Goal: Information Seeking & Learning: Learn about a topic

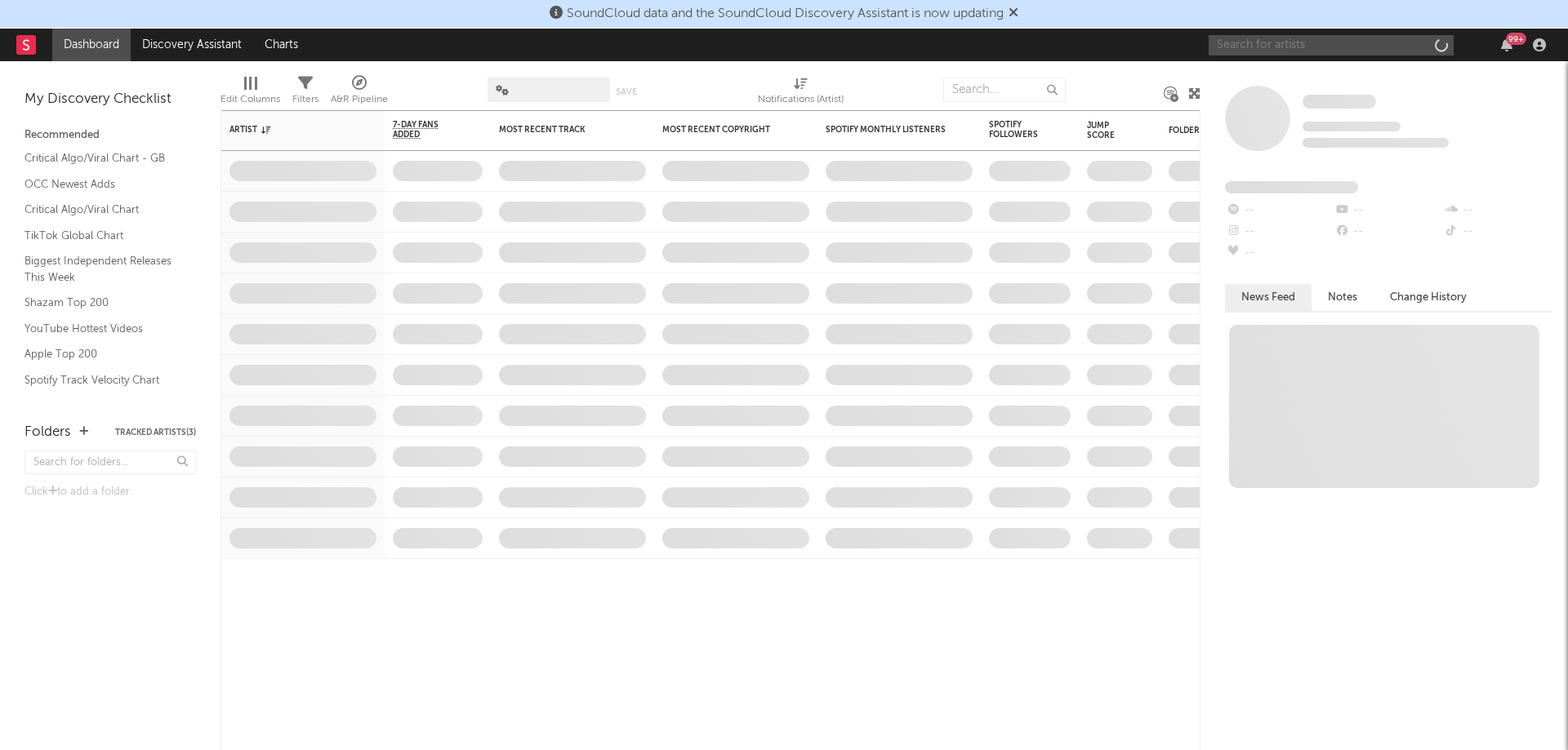
click at [1297, 41] on input "text" at bounding box center [1331, 45] width 245 height 20
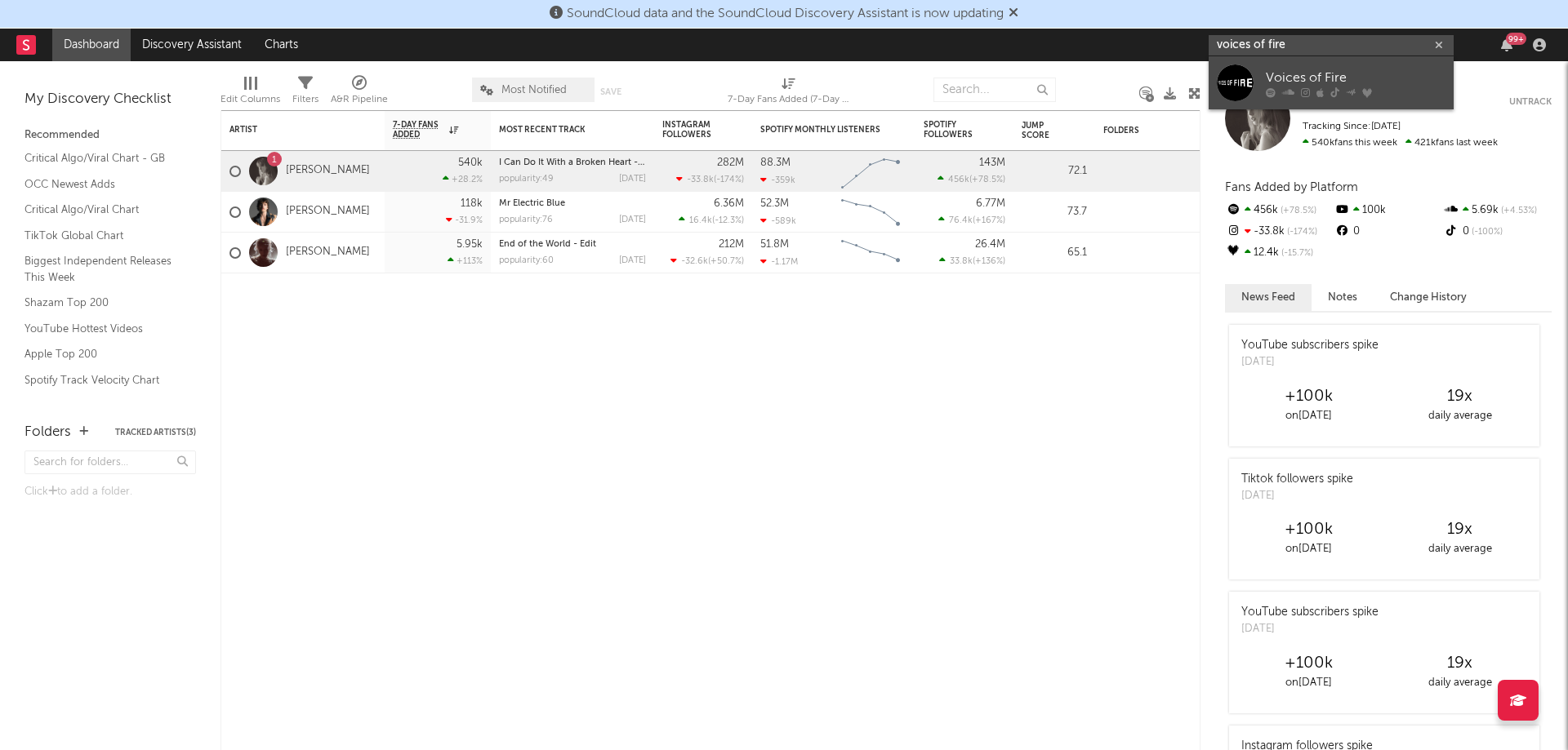
type input "voices of fire"
click at [1299, 89] on div at bounding box center [1356, 92] width 180 height 10
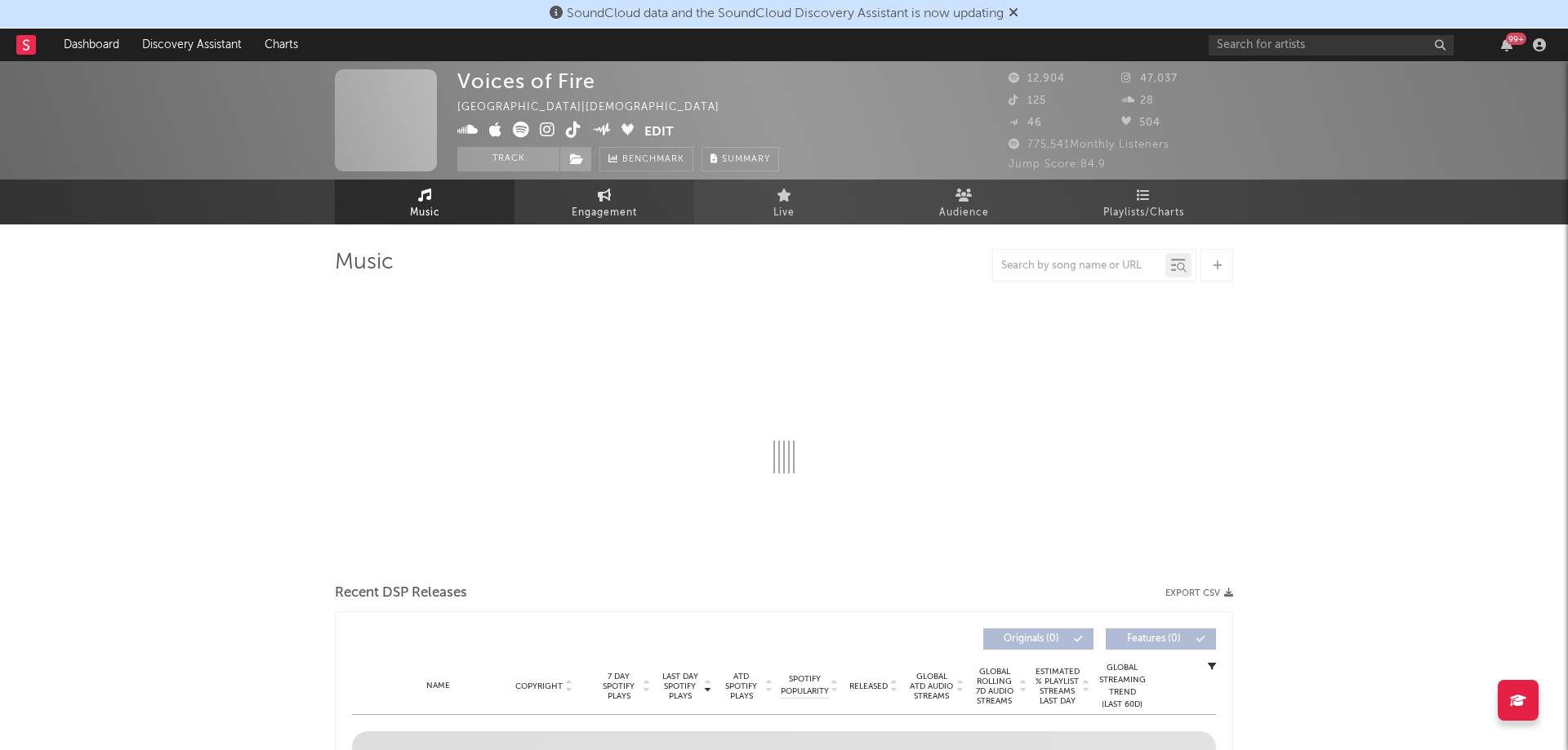
click at [614, 184] on link "Engagement" at bounding box center [604, 202] width 180 height 45
select select "1w"
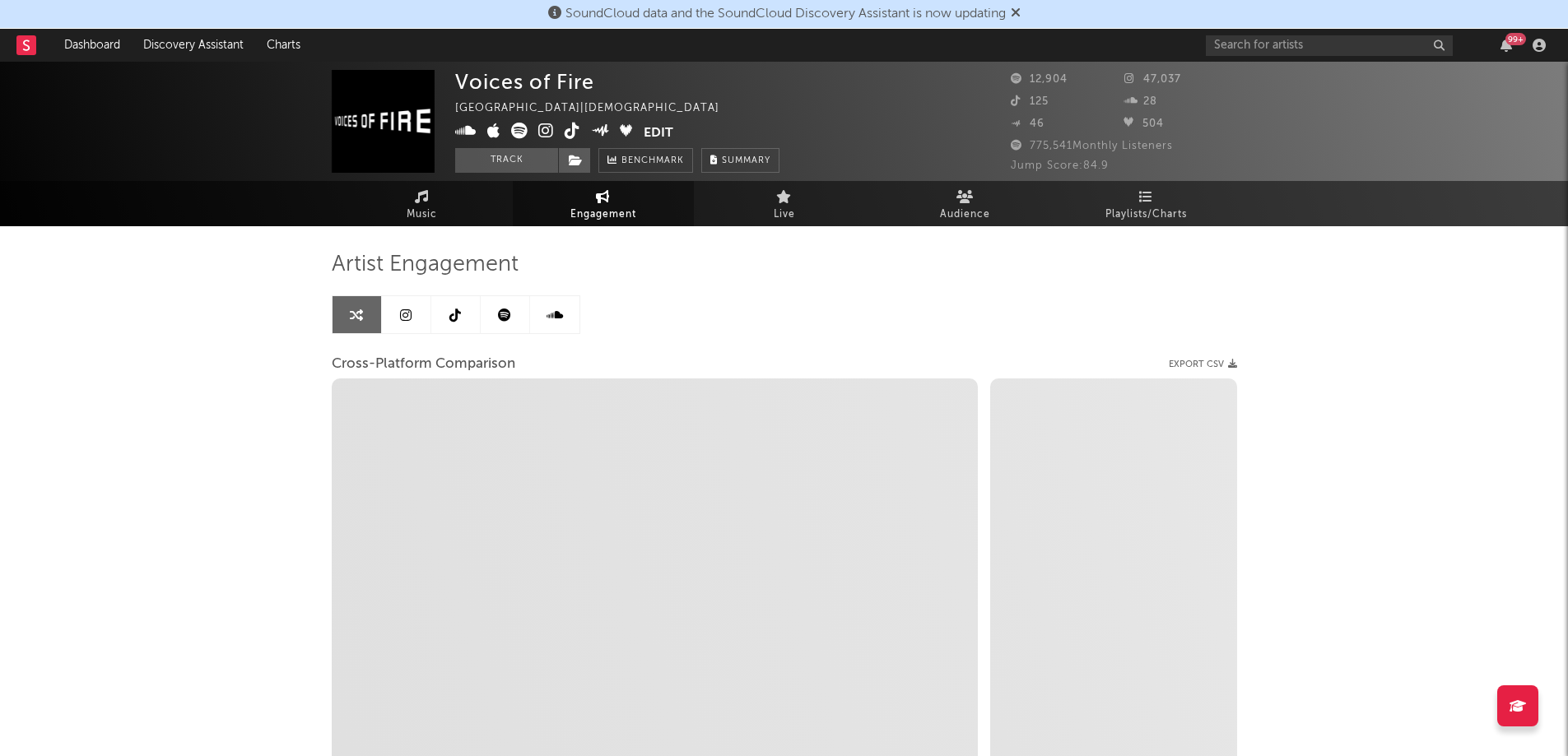
click at [416, 318] on link at bounding box center [406, 315] width 49 height 37
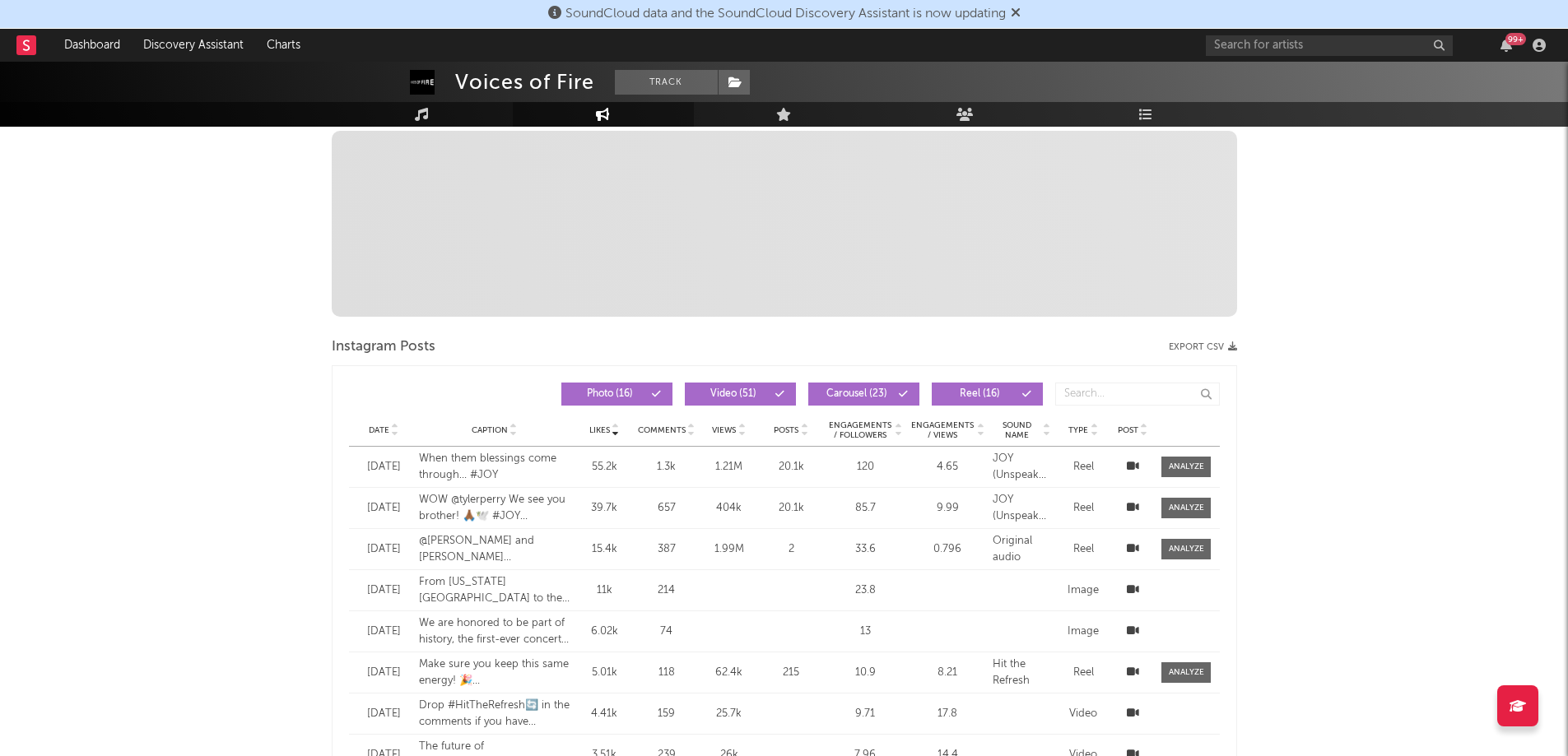
select select "6m"
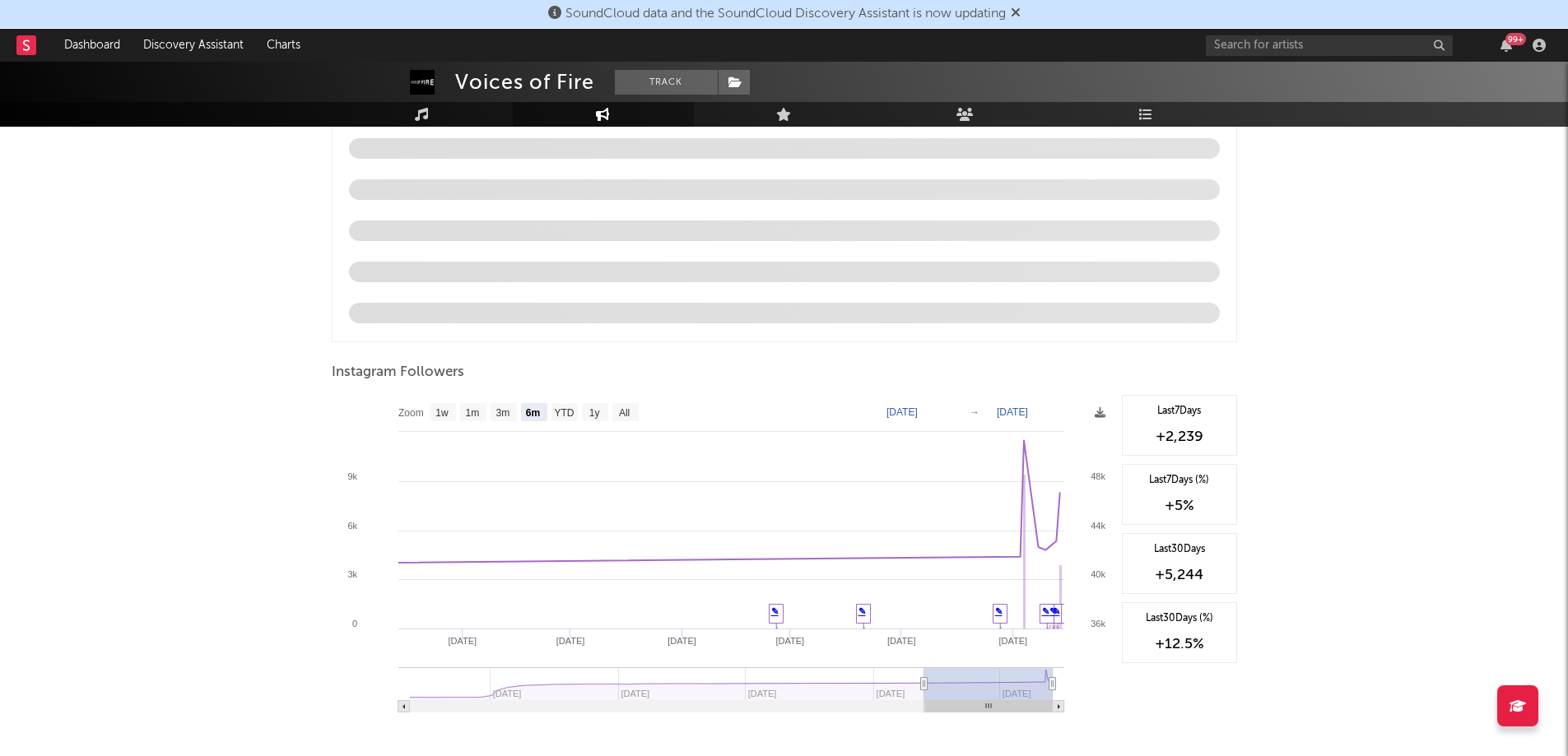
scroll to position [1699, 0]
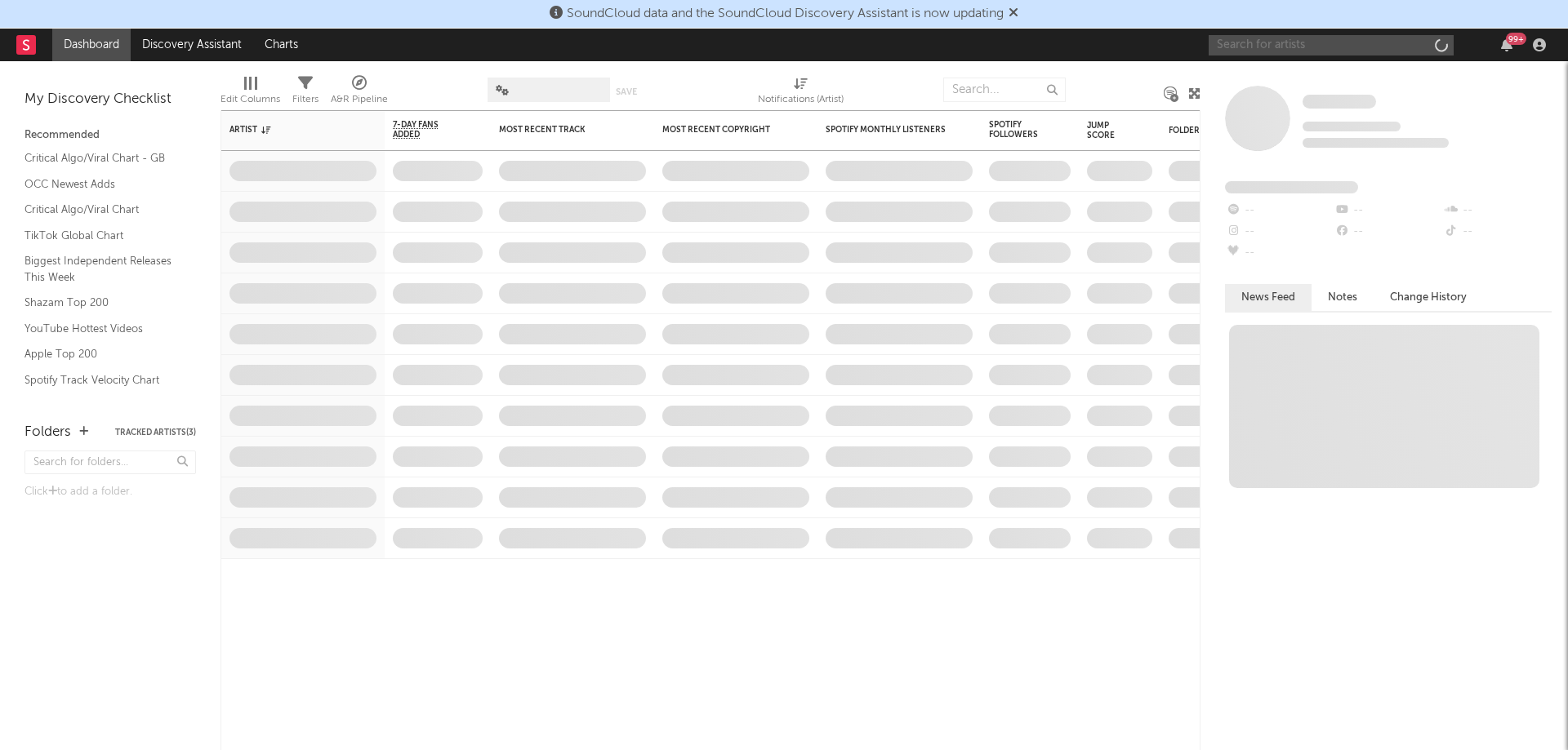
click at [1298, 43] on input "text" at bounding box center [1331, 45] width 245 height 20
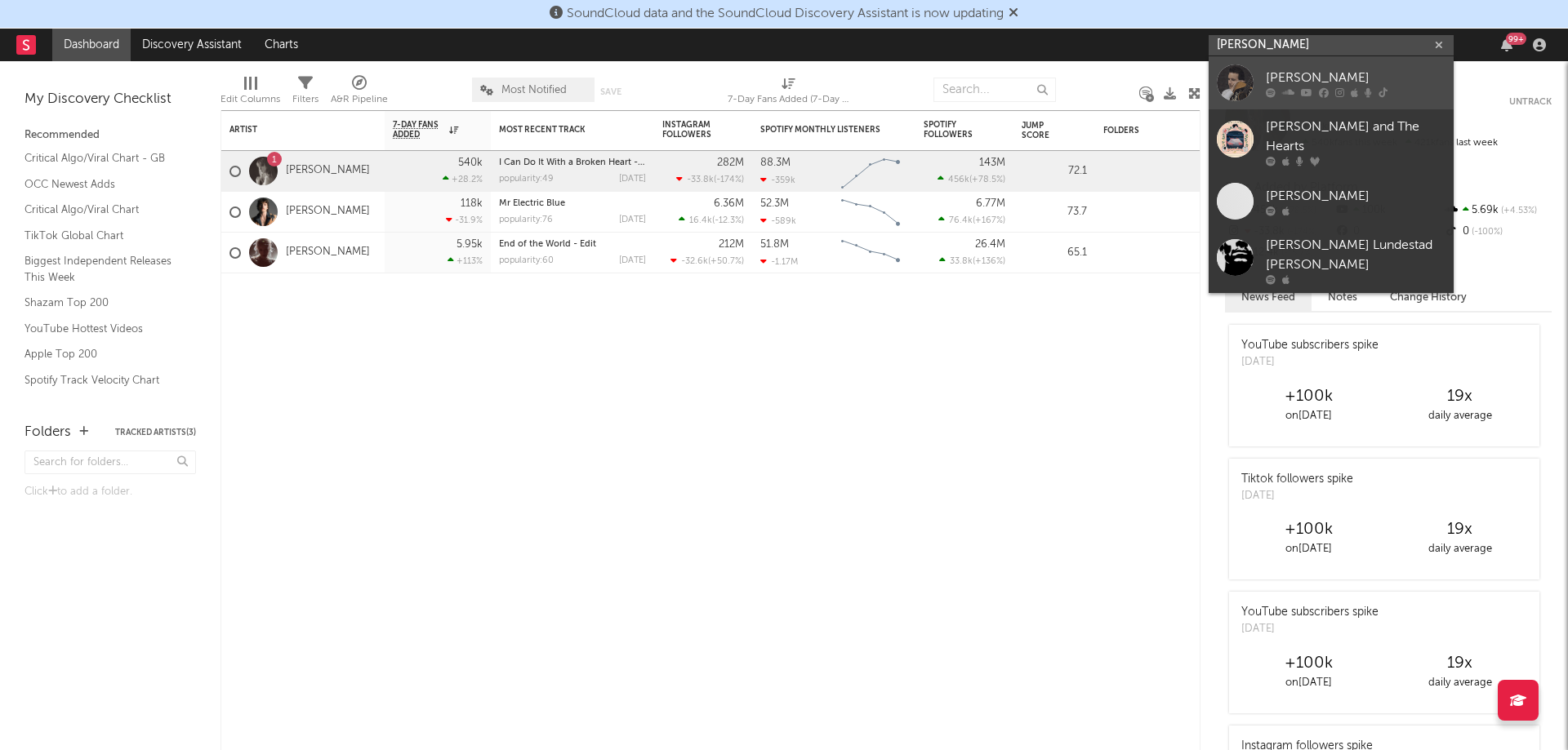
type input "[PERSON_NAME]"
click at [1330, 75] on div "[PERSON_NAME]" at bounding box center [1356, 77] width 180 height 19
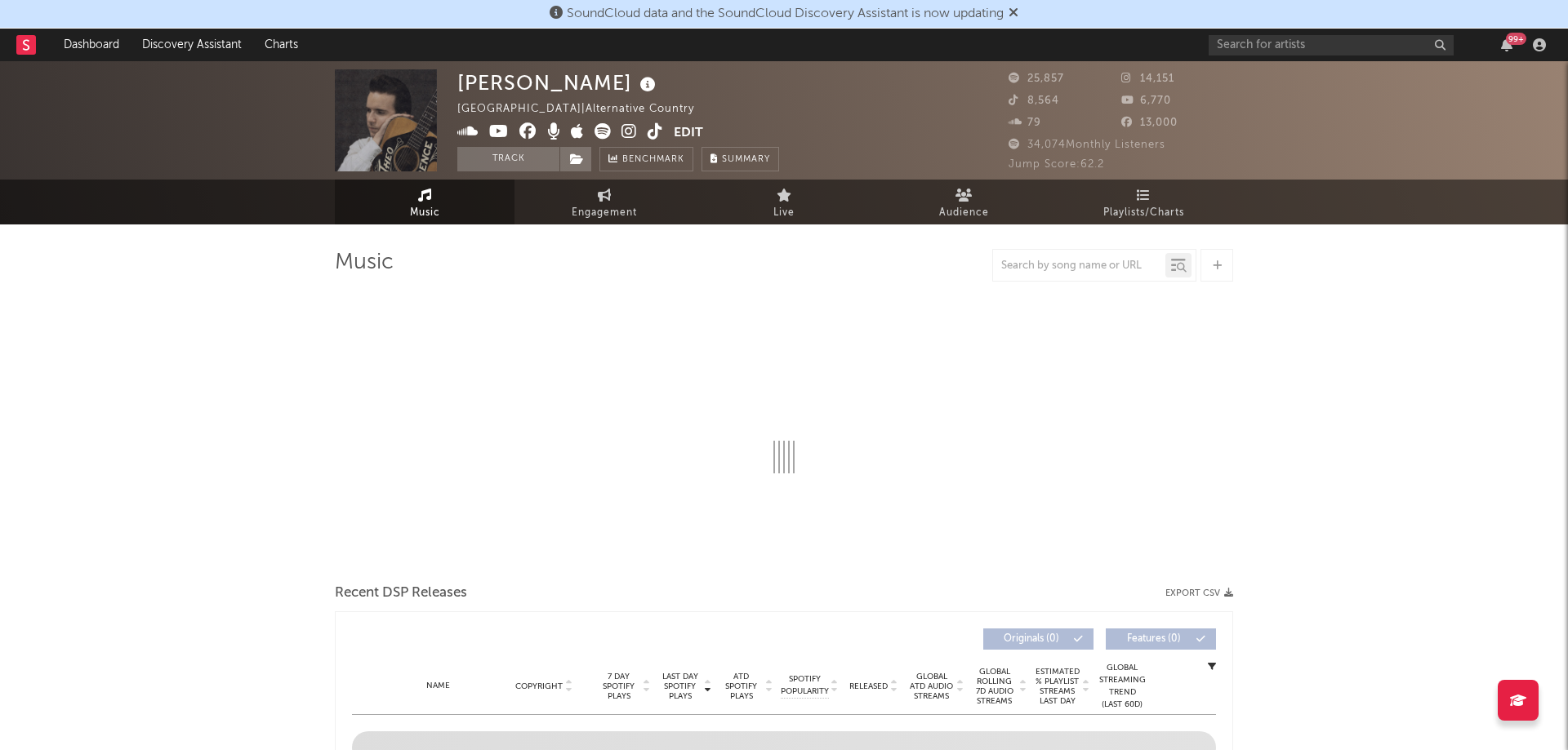
select select "6m"
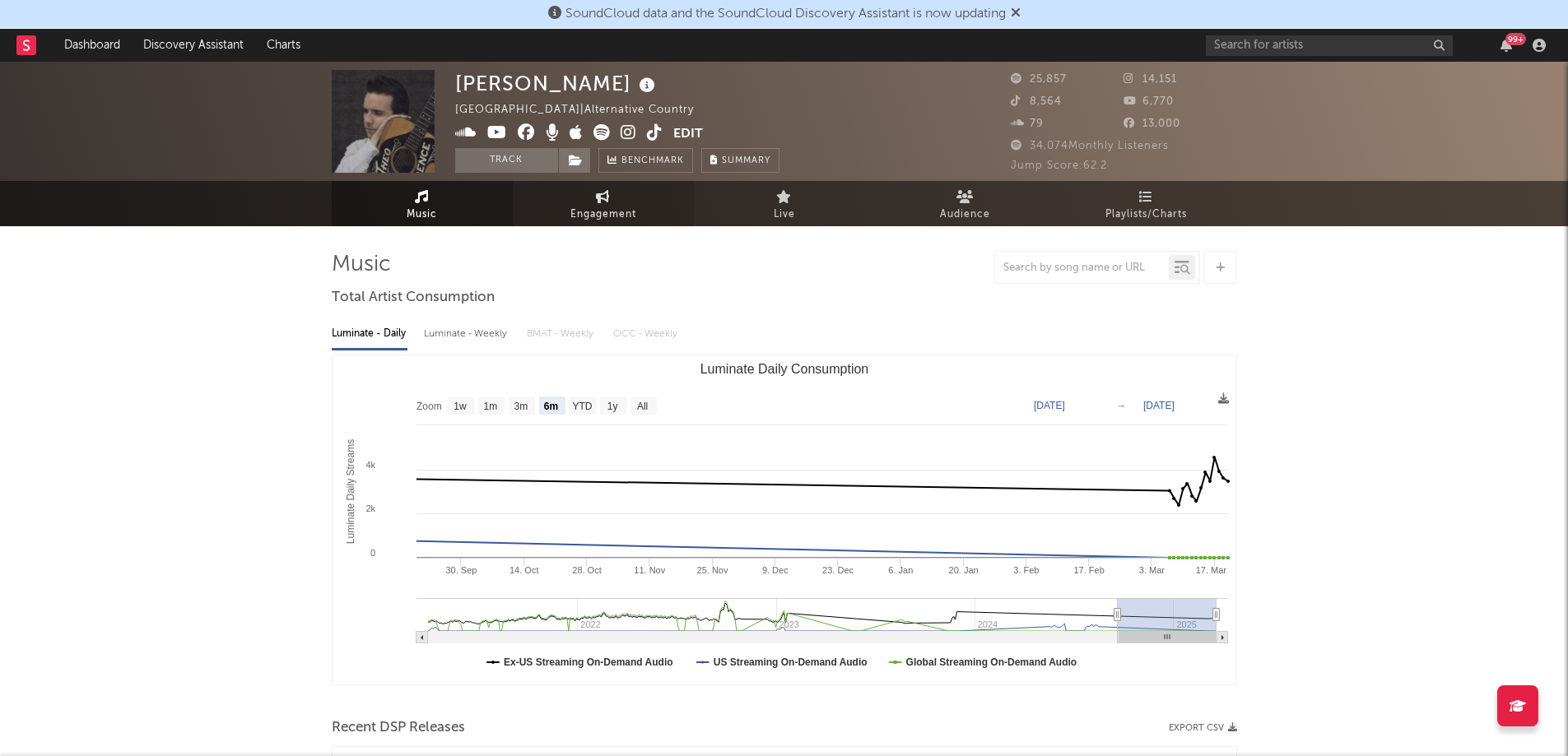
click at [589, 194] on link "Engagement" at bounding box center [603, 204] width 181 height 46
select select "1w"
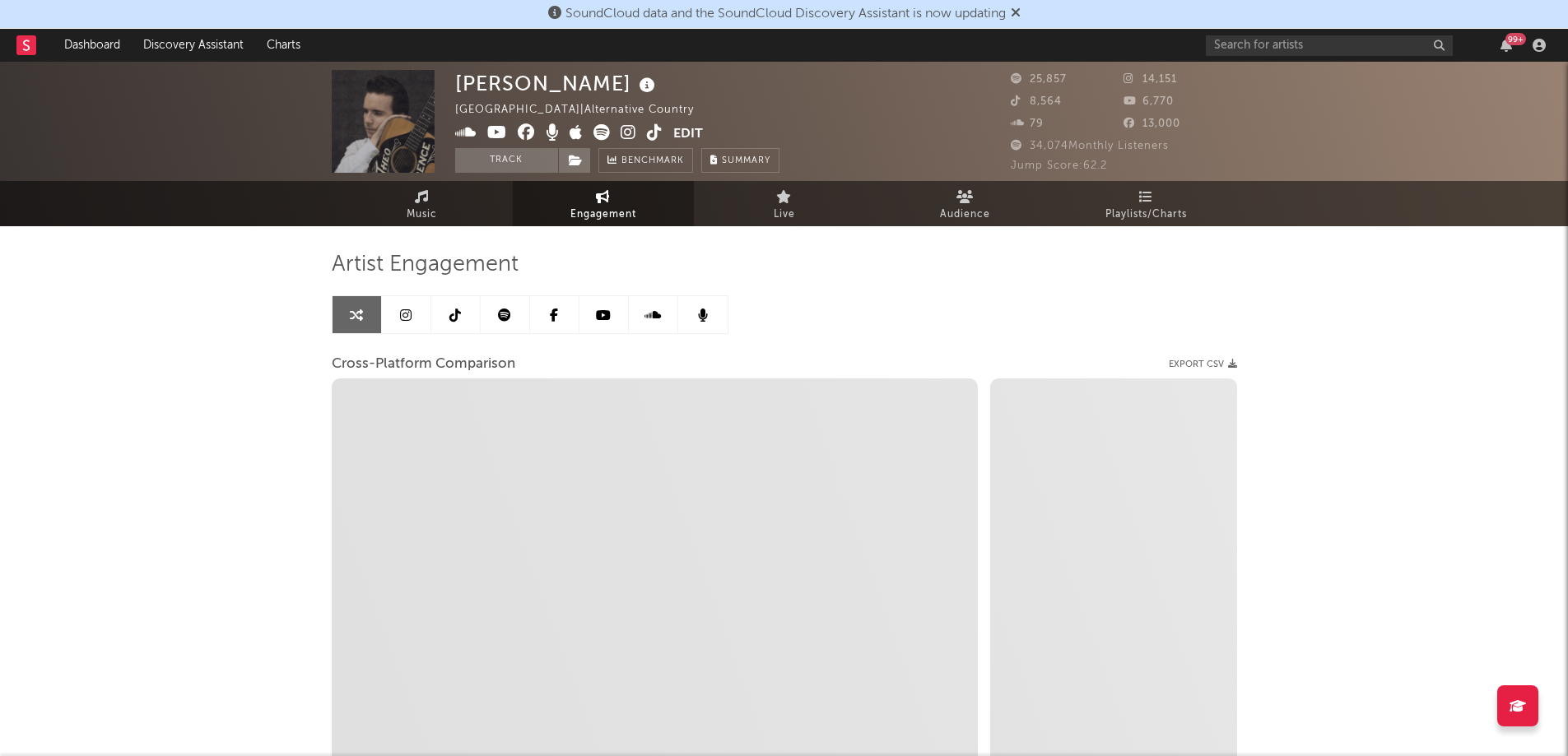
click at [450, 324] on link at bounding box center [456, 315] width 49 height 37
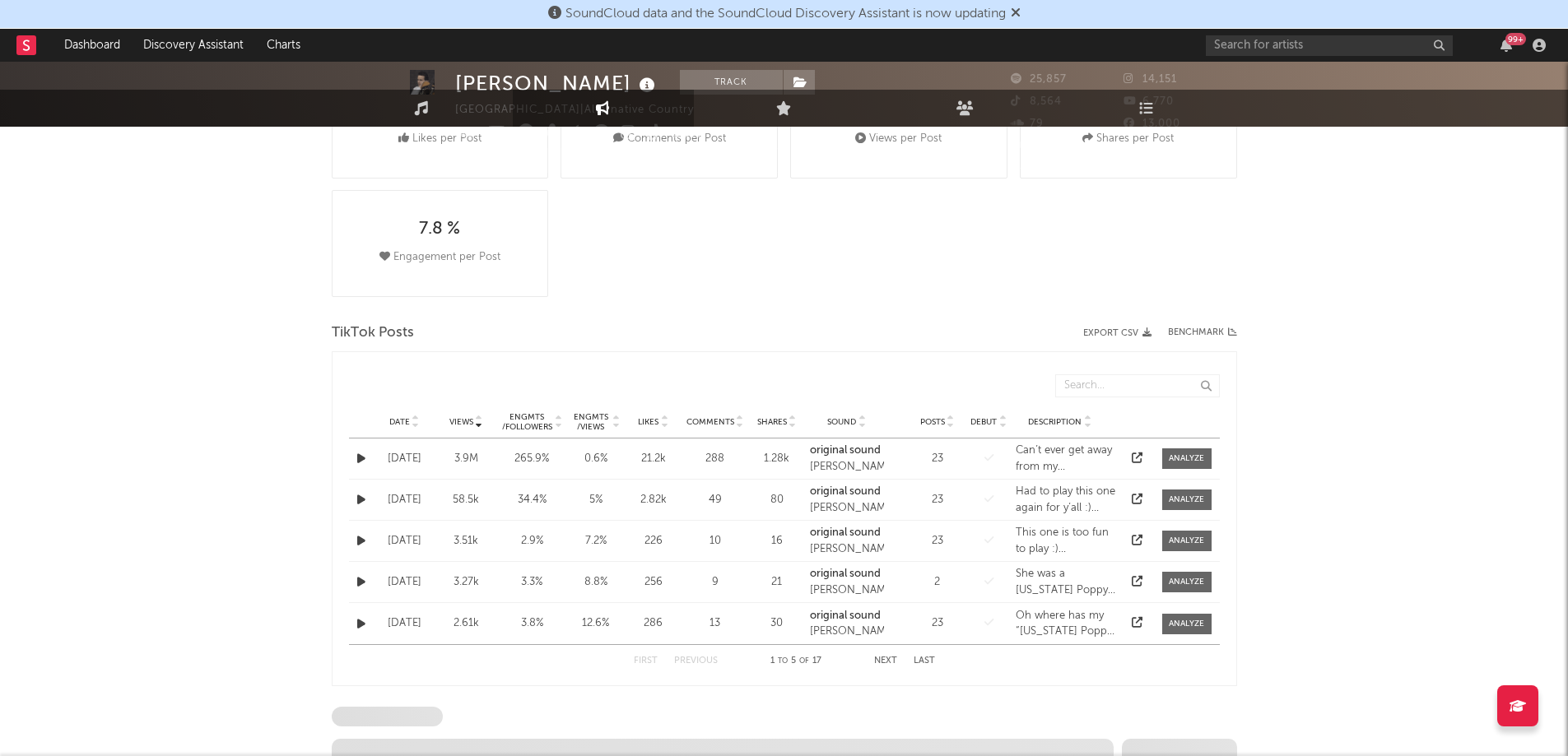
select select "1w"
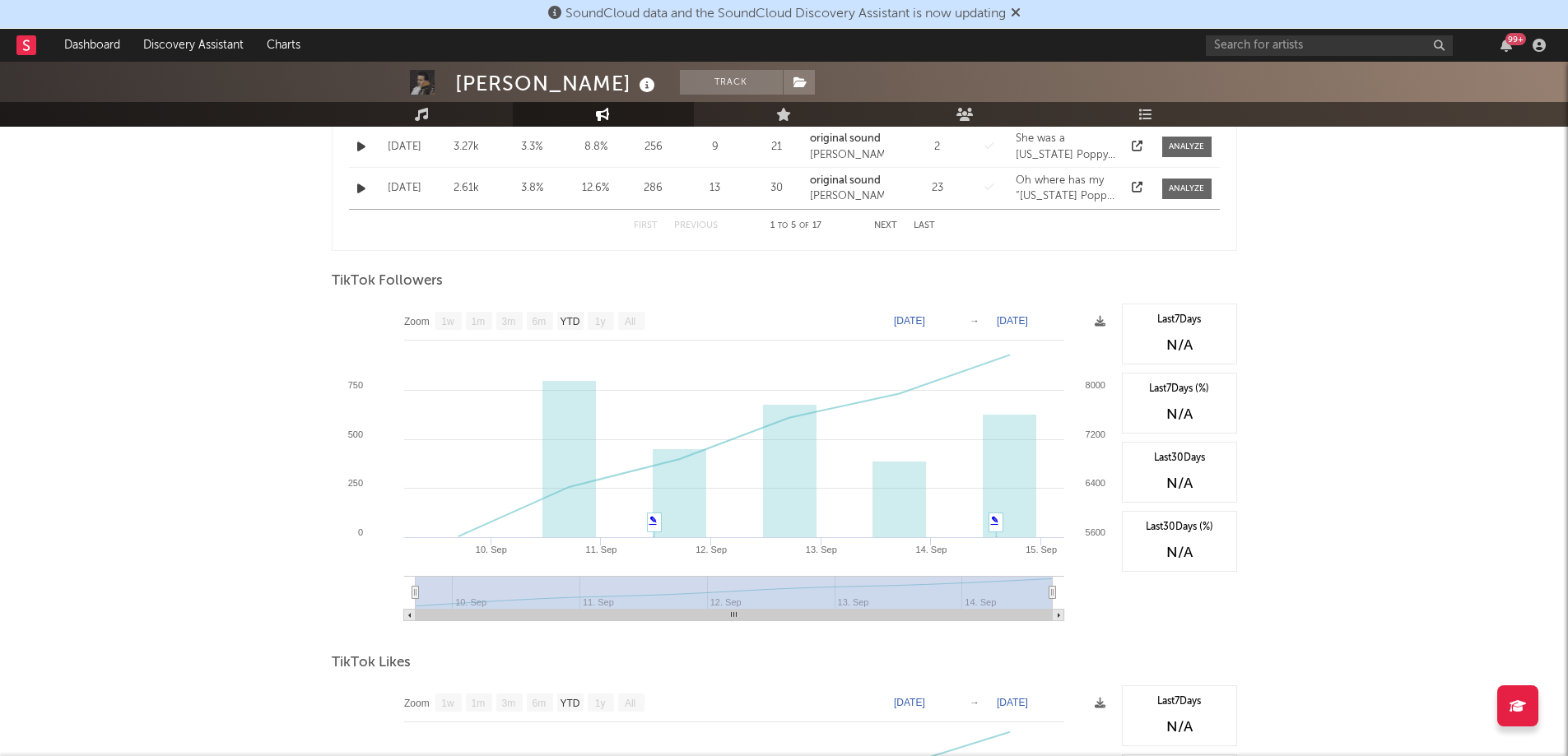
scroll to position [740, 0]
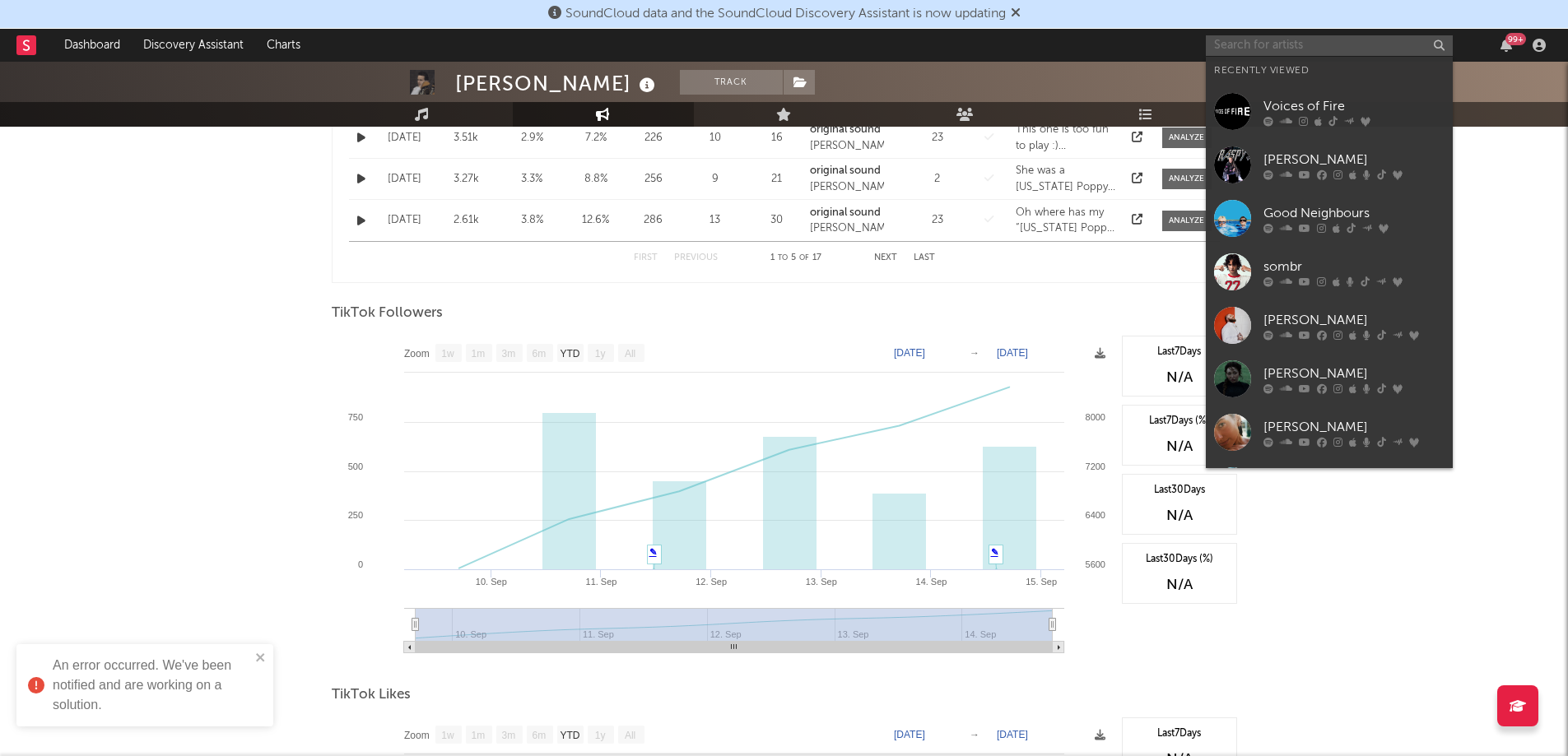
click at [1247, 47] on input "text" at bounding box center [1328, 46] width 246 height 20
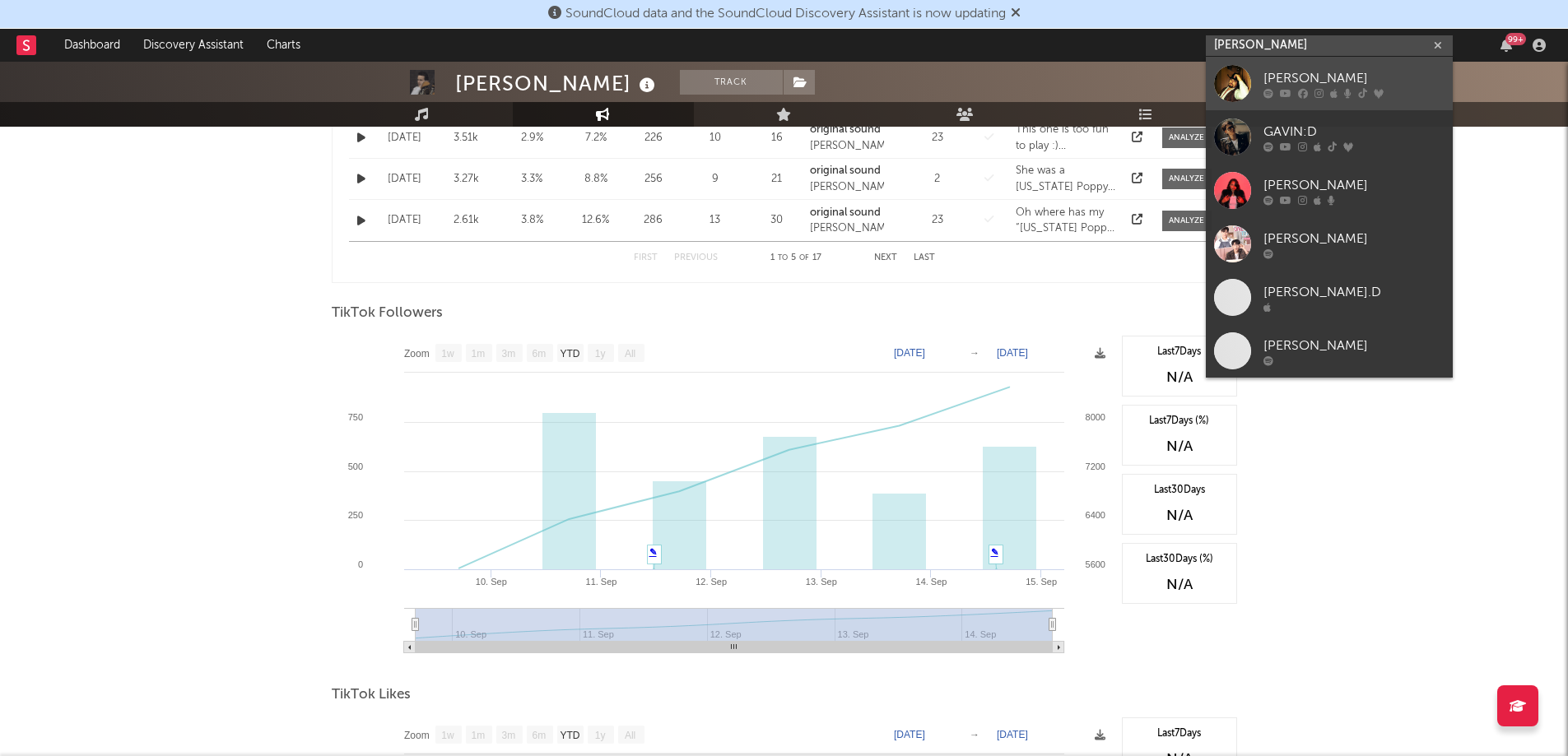
type input "[PERSON_NAME]"
click at [1325, 66] on link "[PERSON_NAME]" at bounding box center [1328, 84] width 246 height 54
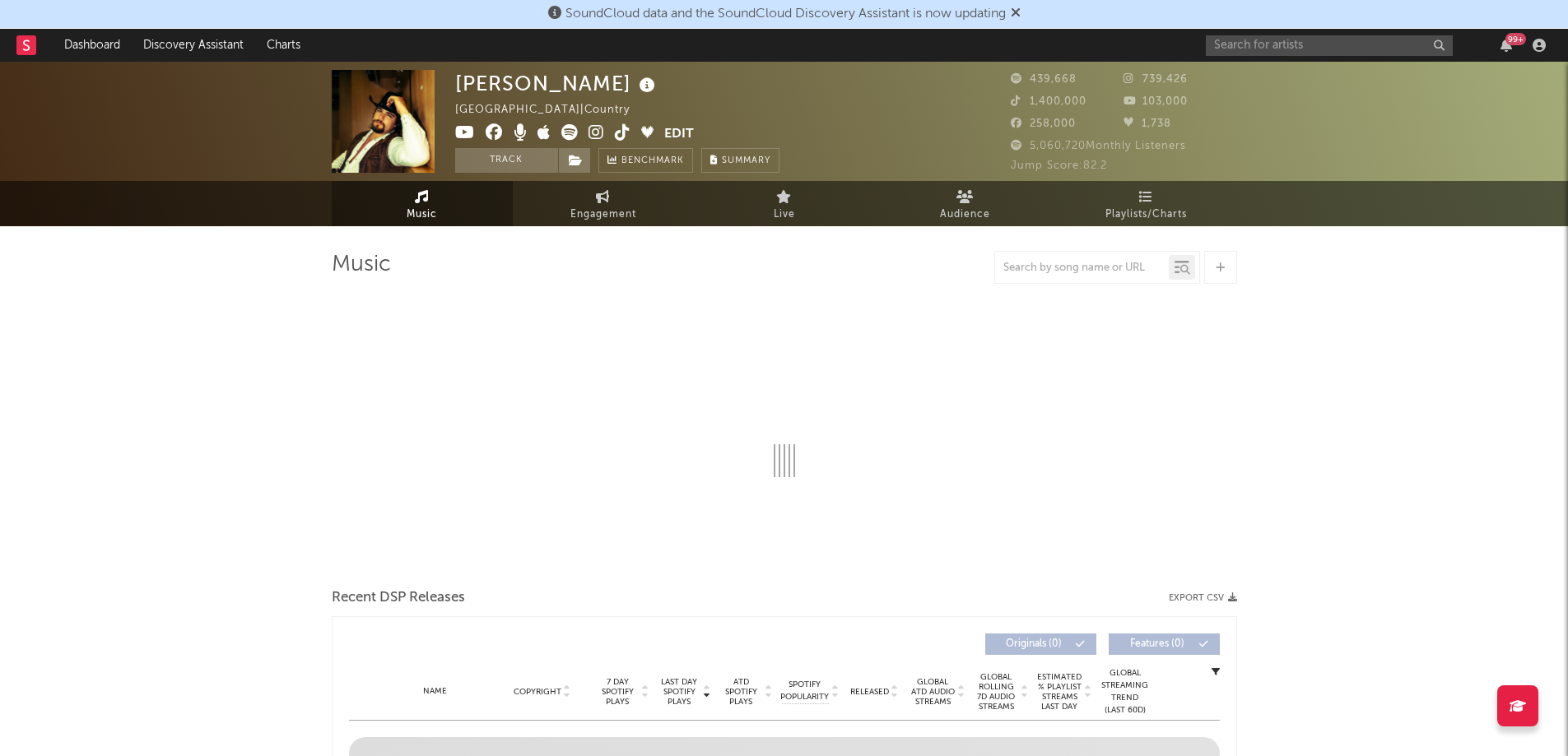
select select "6m"
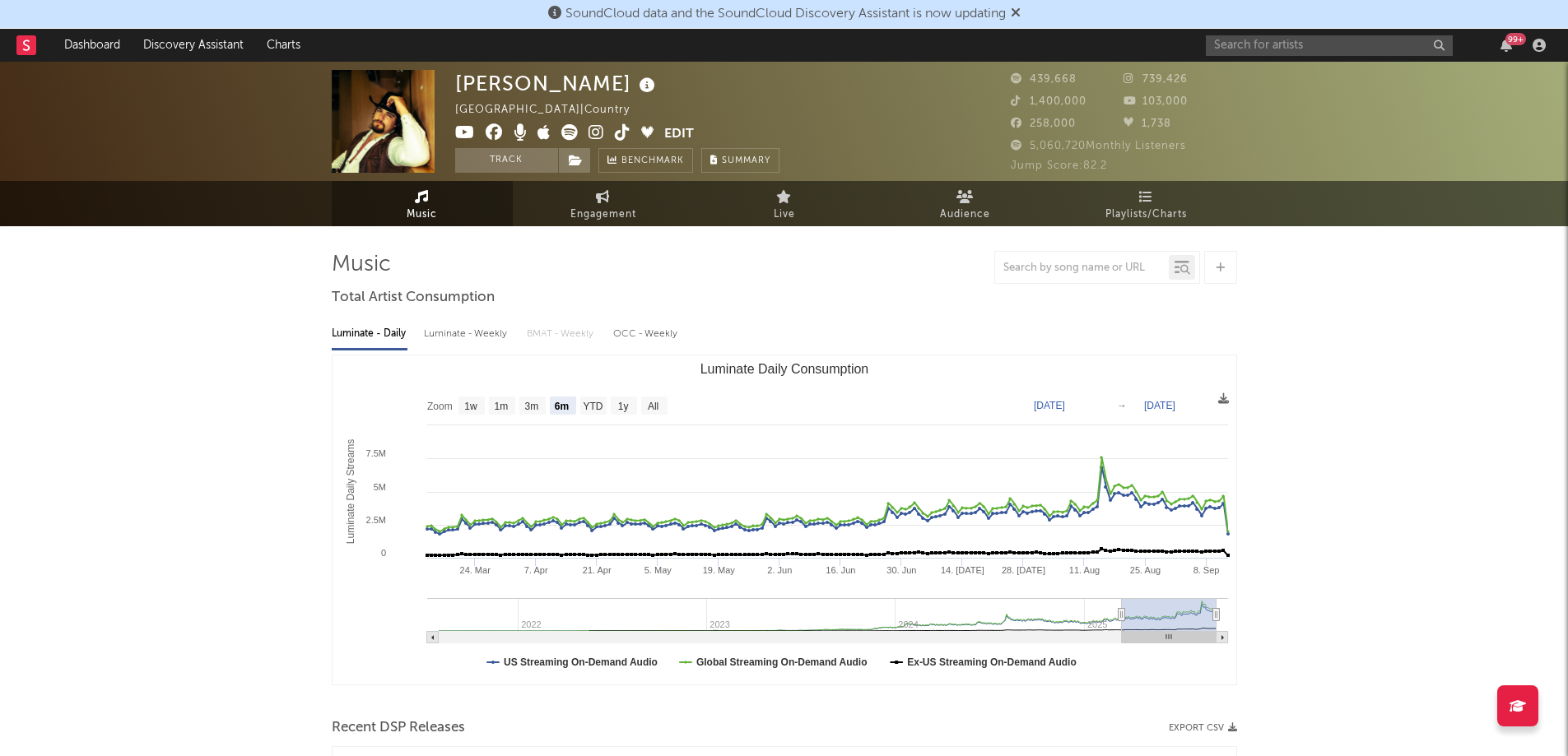
select select "6m"
drag, startPoint x: 610, startPoint y: 219, endPoint x: 605, endPoint y: 227, distance: 9.4
click at [610, 220] on span "Engagement" at bounding box center [603, 214] width 66 height 20
select select "1w"
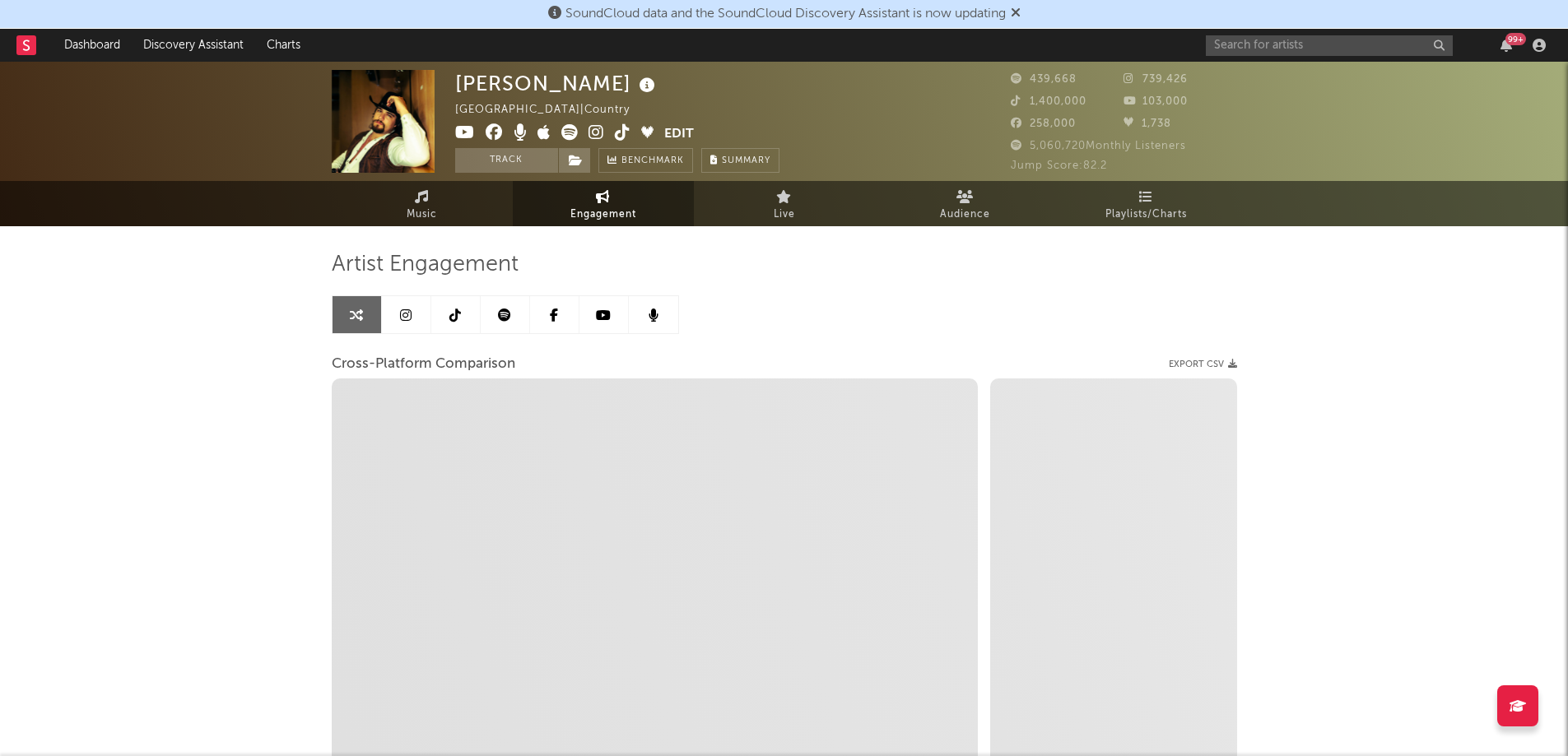
click at [418, 318] on link at bounding box center [406, 315] width 49 height 37
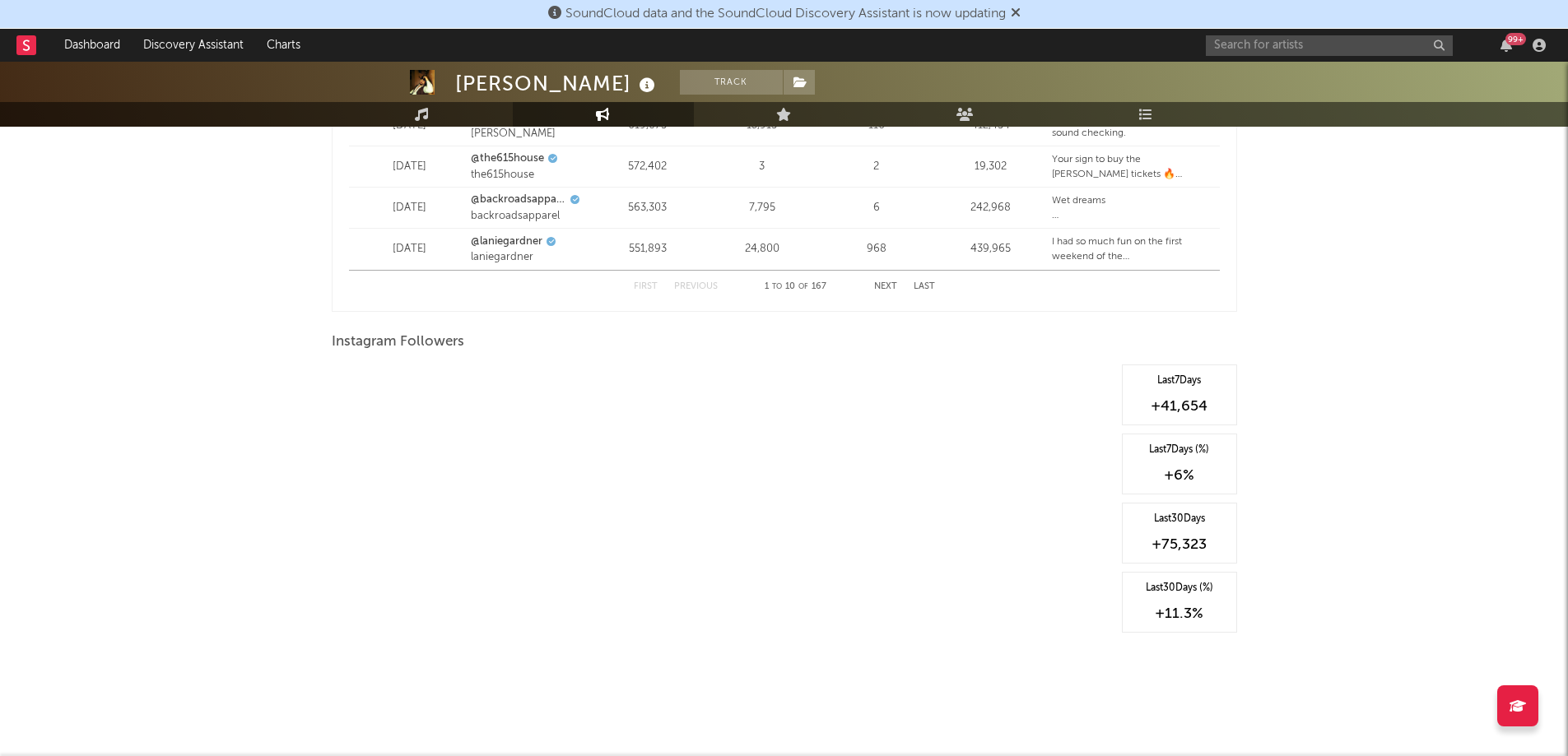
scroll to position [2378, 0]
select select "6m"
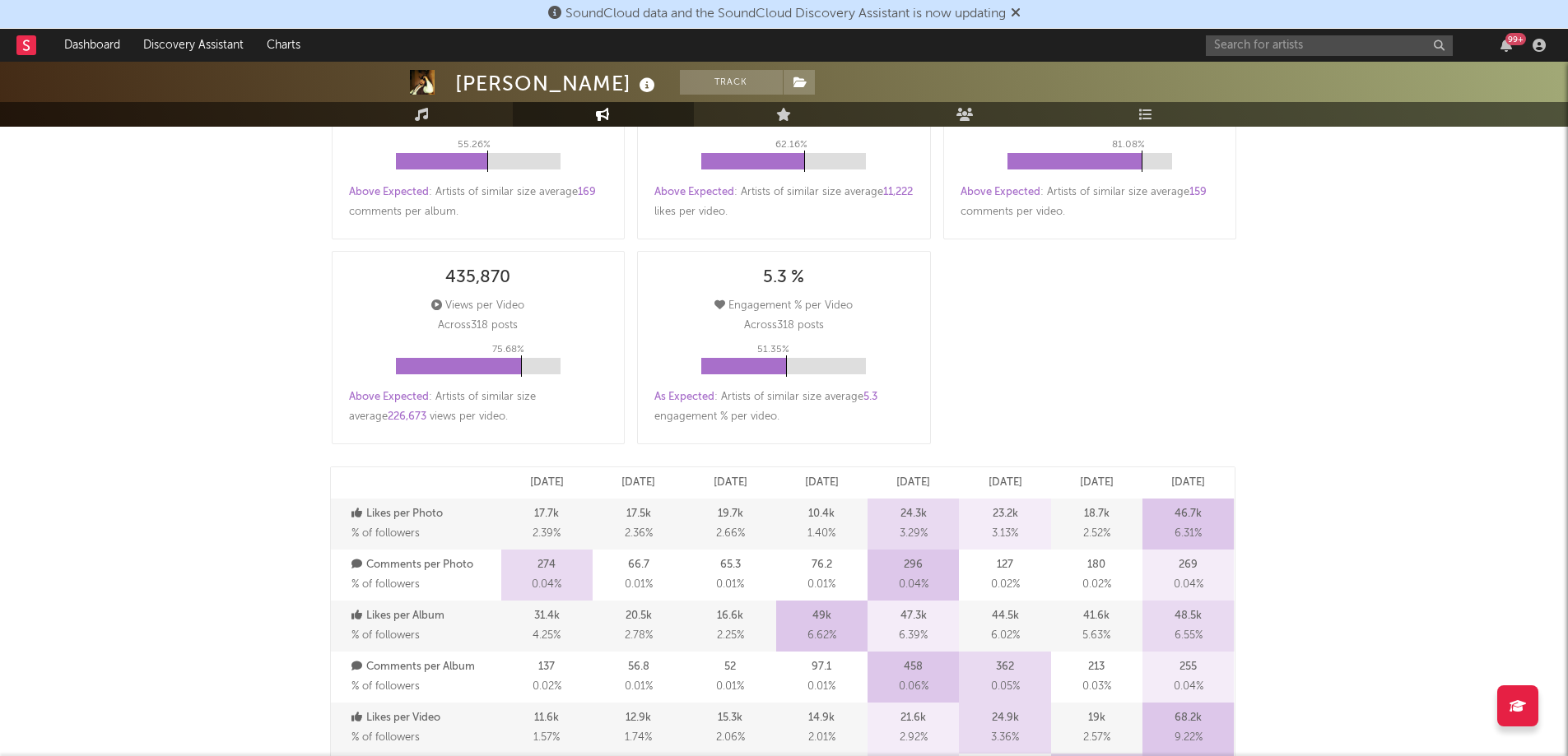
scroll to position [0, 0]
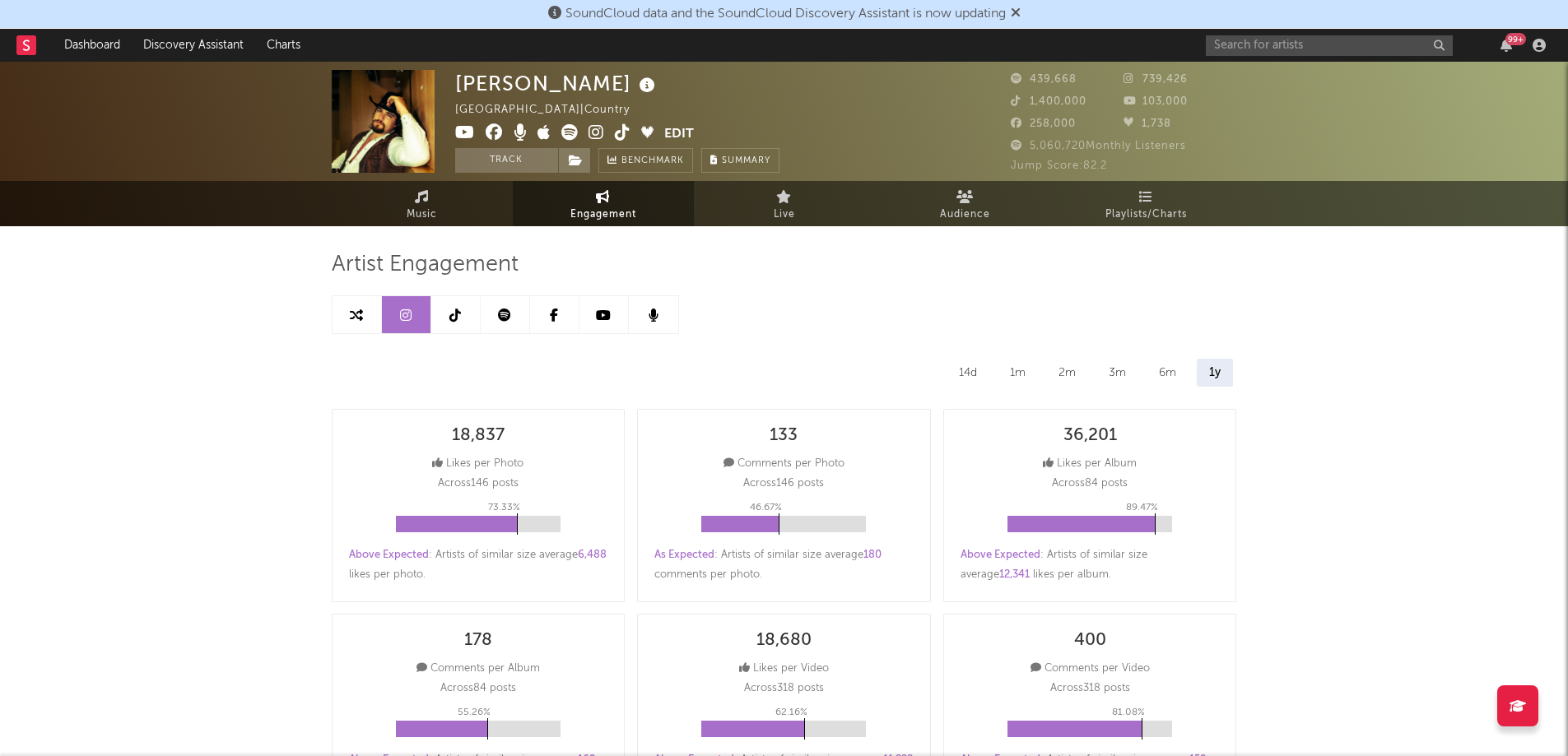
click at [475, 320] on link at bounding box center [456, 315] width 49 height 37
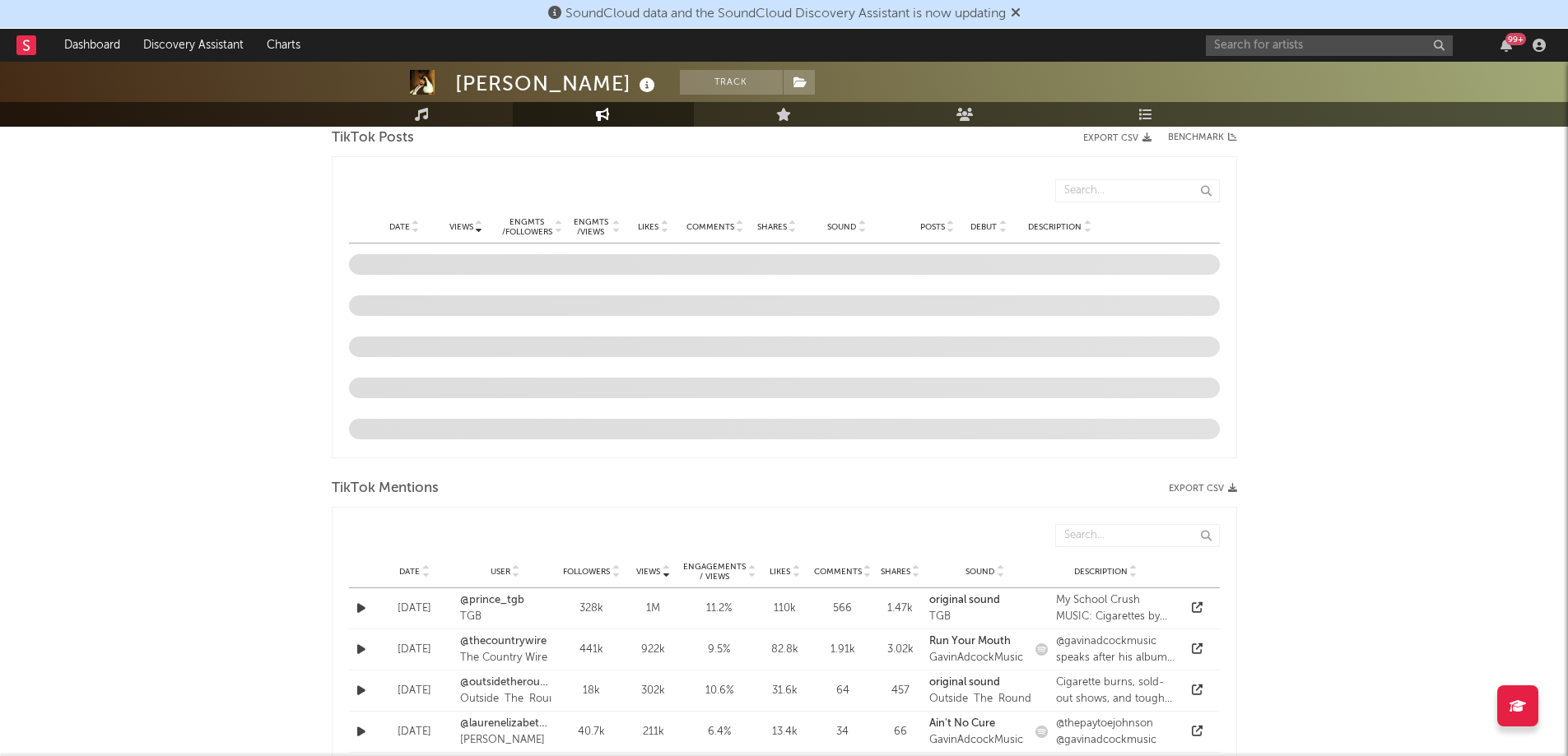
scroll to position [1152, 0]
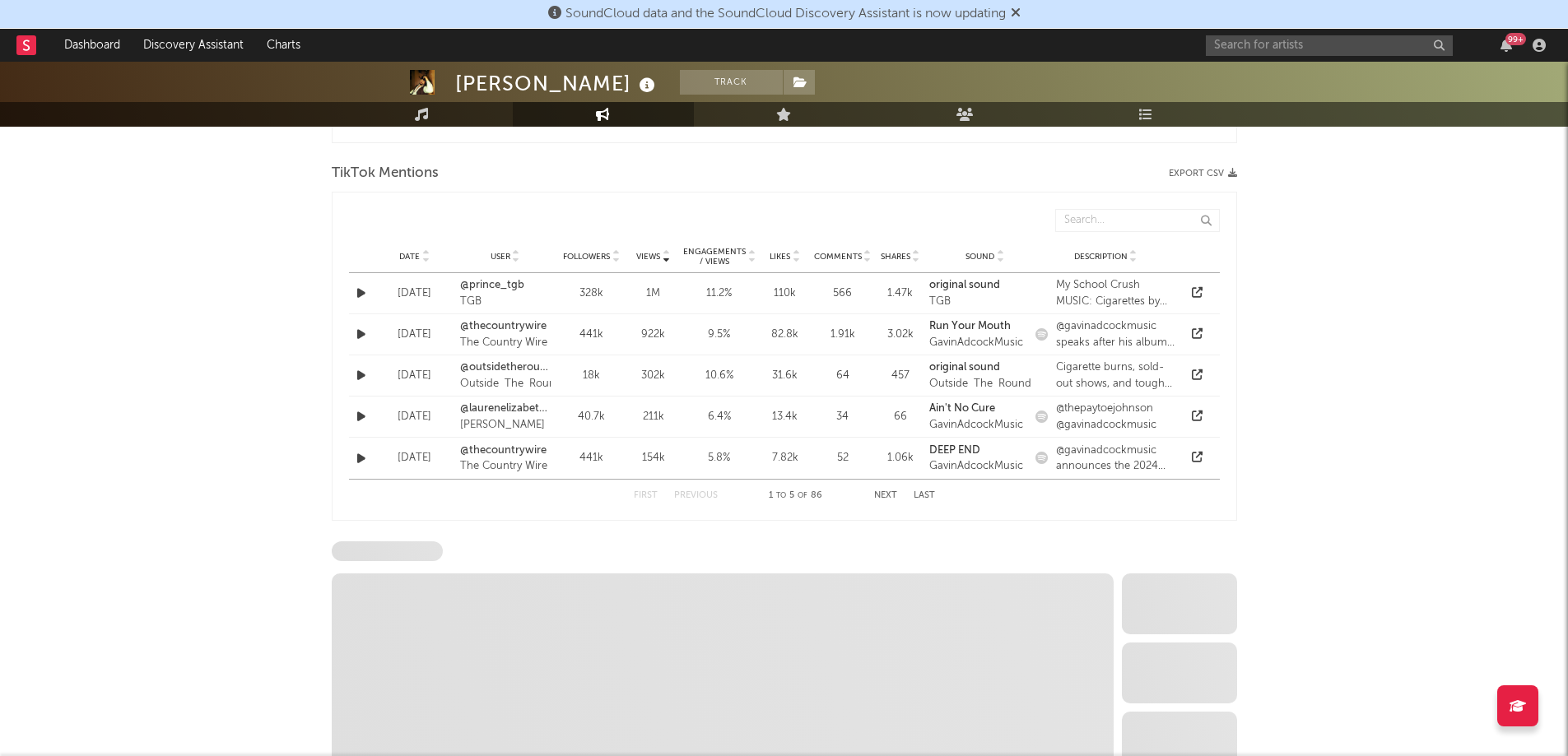
select select "6m"
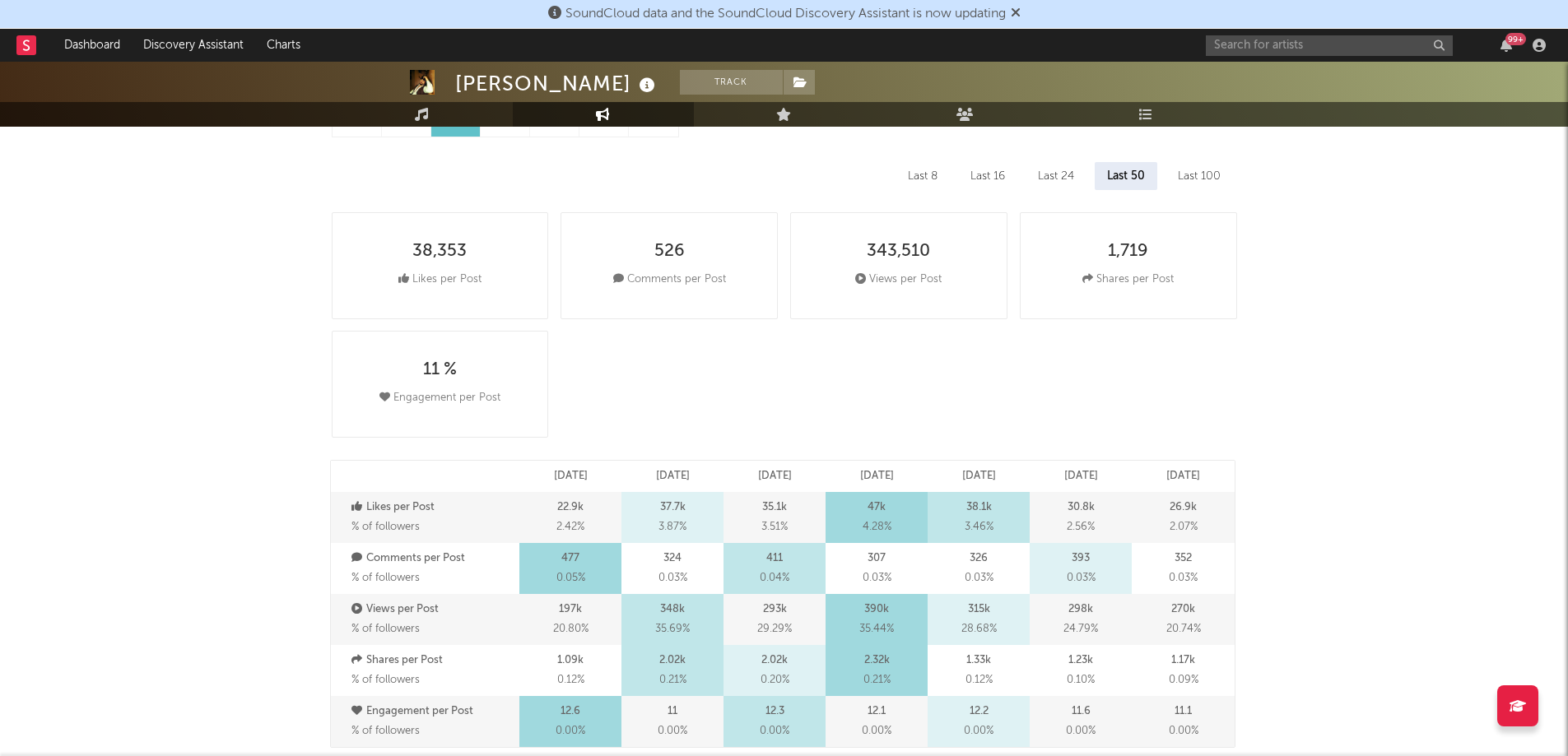
scroll to position [0, 0]
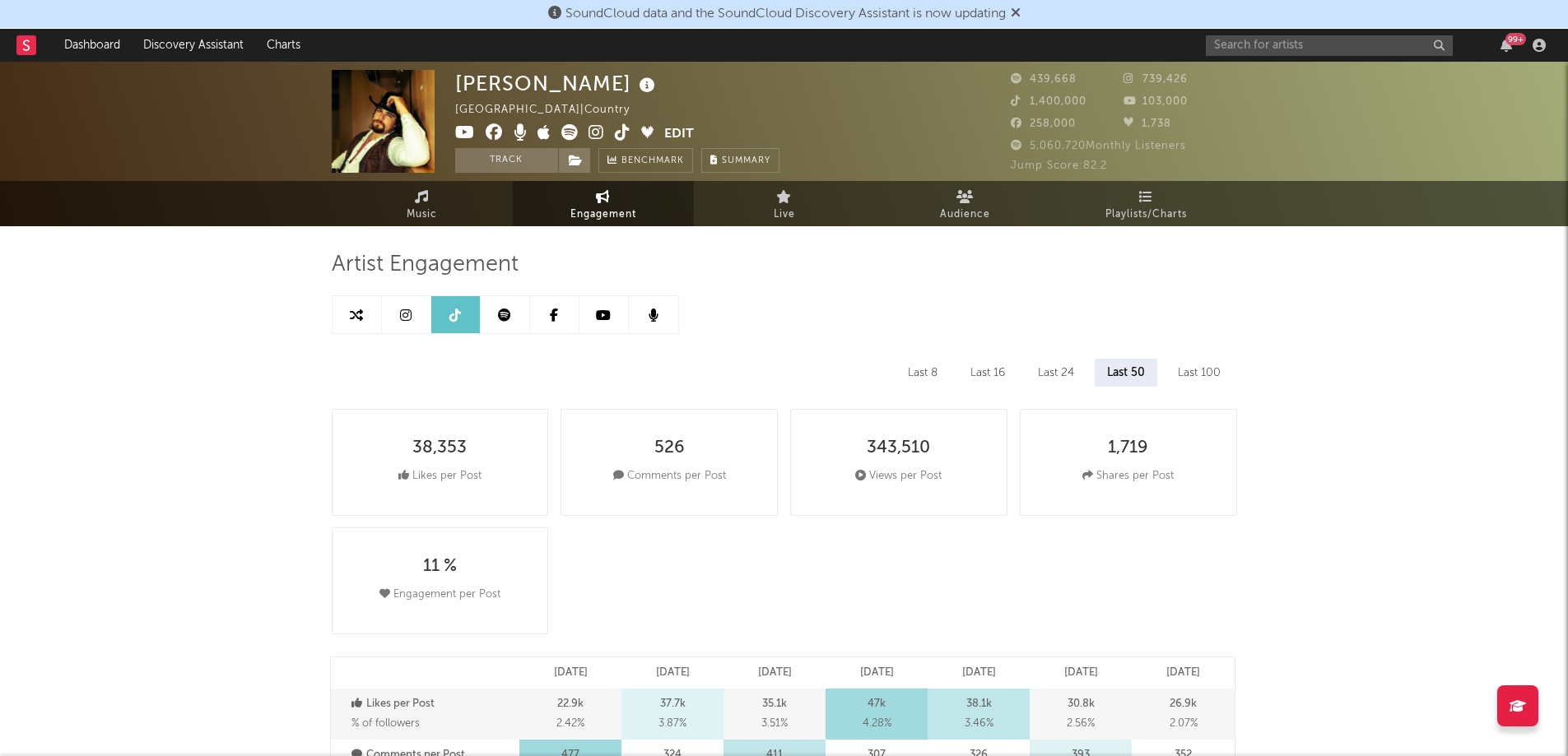
click at [607, 303] on link at bounding box center [604, 315] width 49 height 37
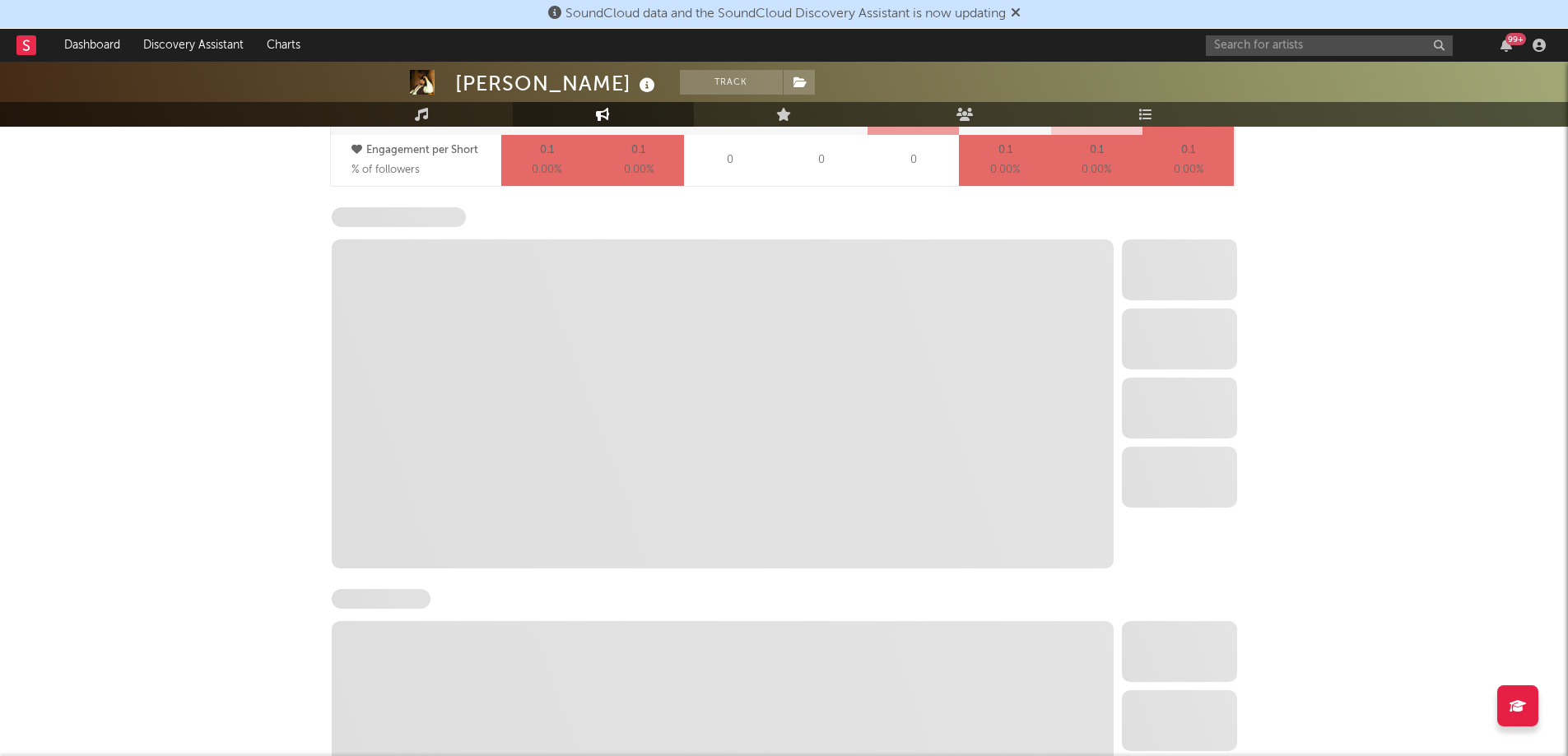
scroll to position [1317, 0]
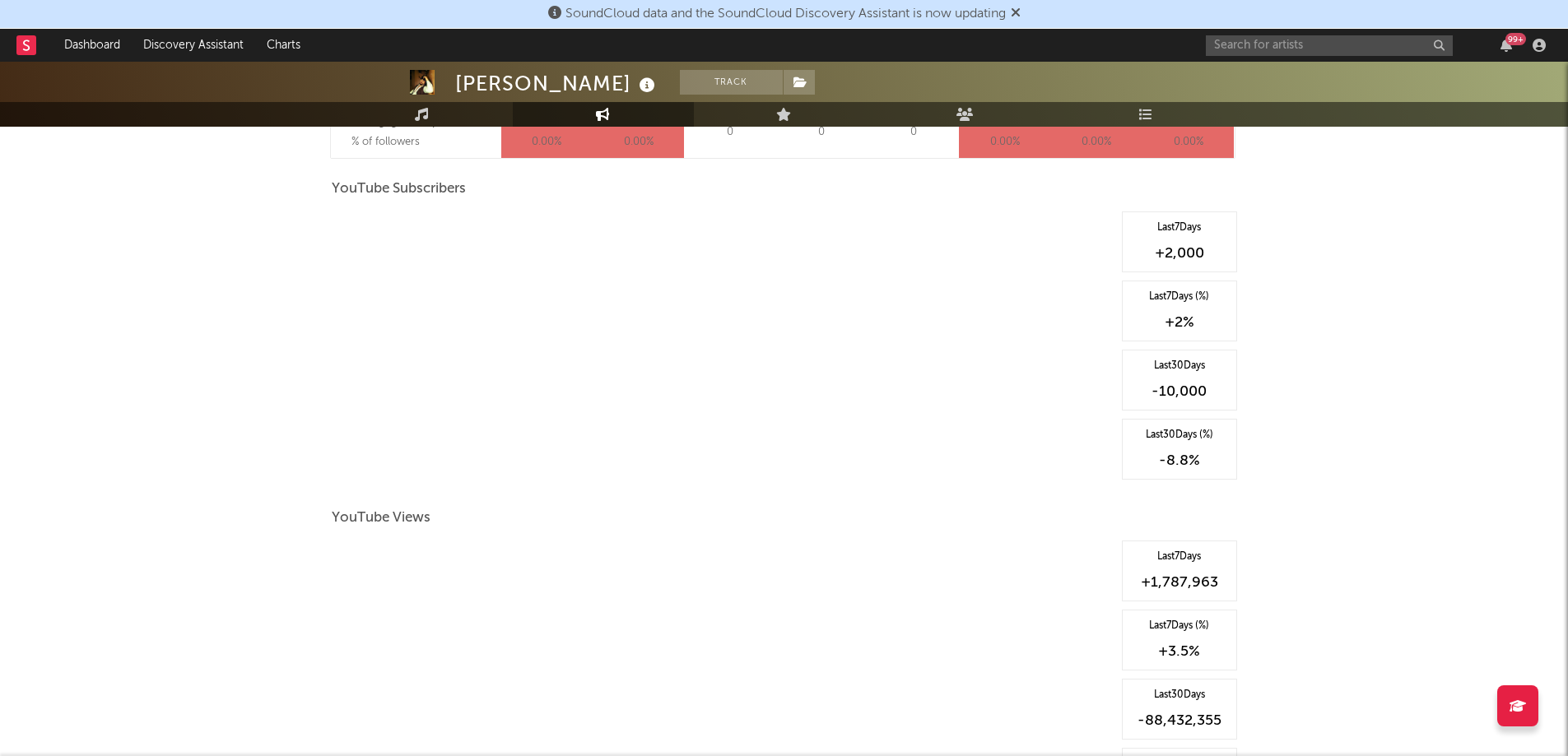
select select "6m"
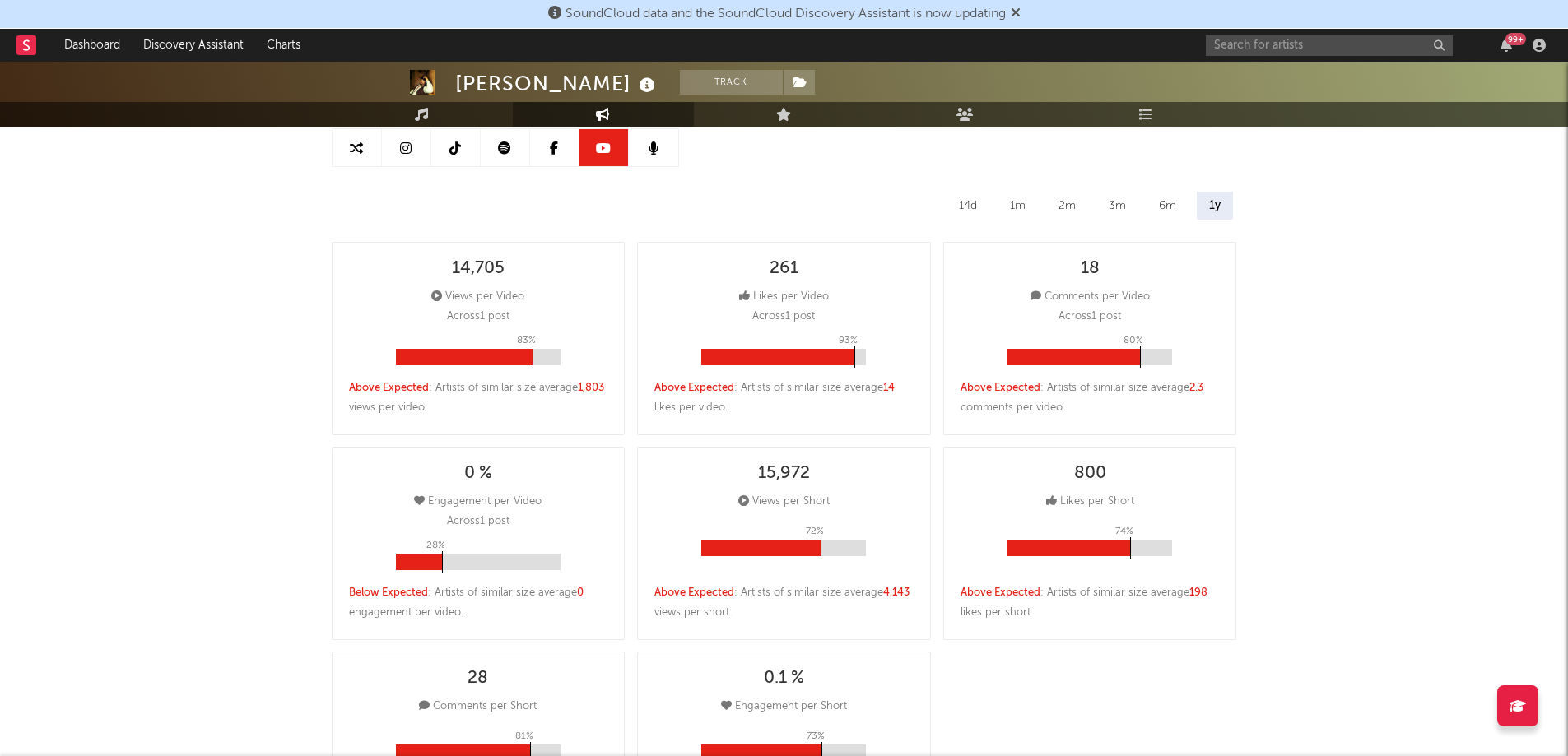
scroll to position [0, 0]
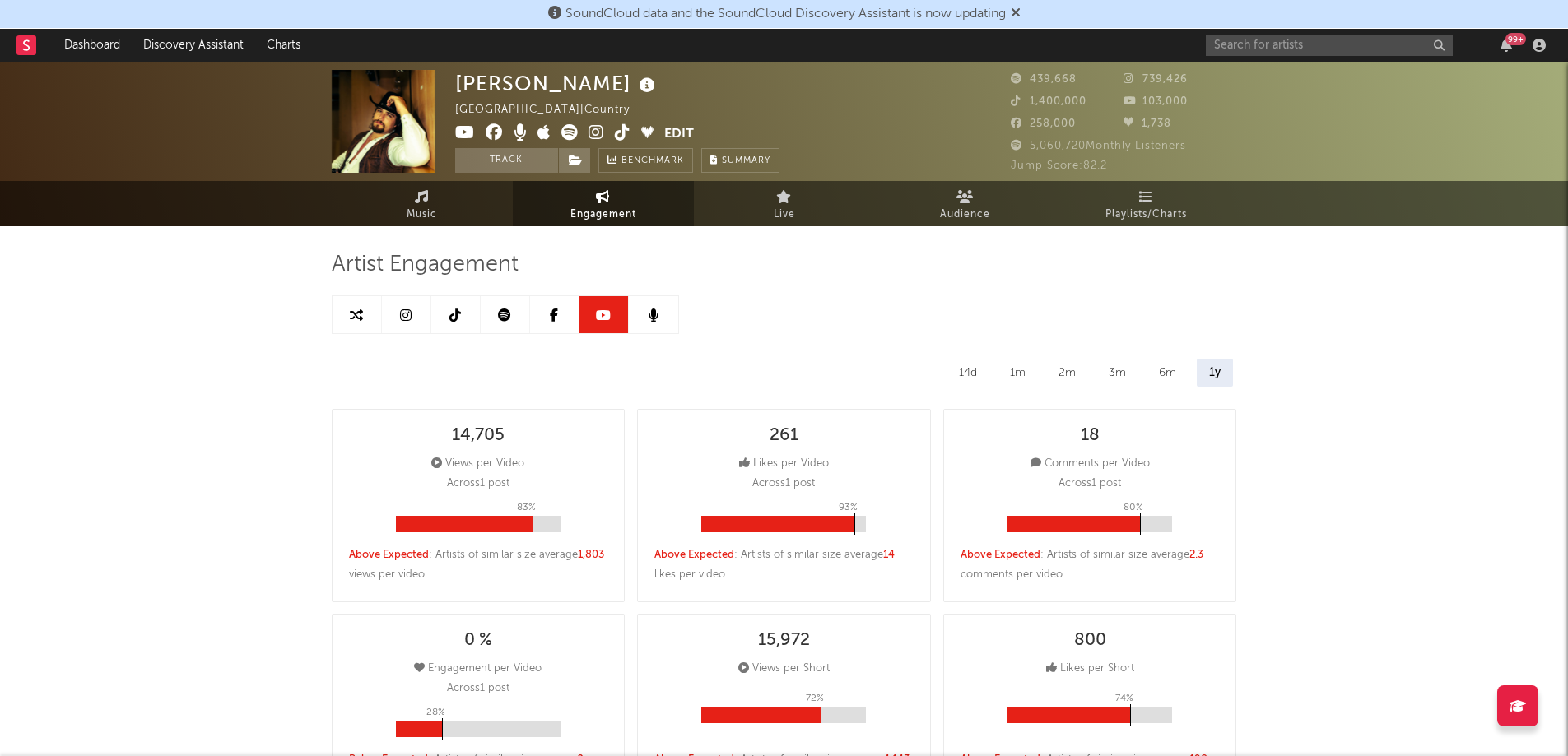
click at [498, 332] on link at bounding box center [505, 315] width 49 height 37
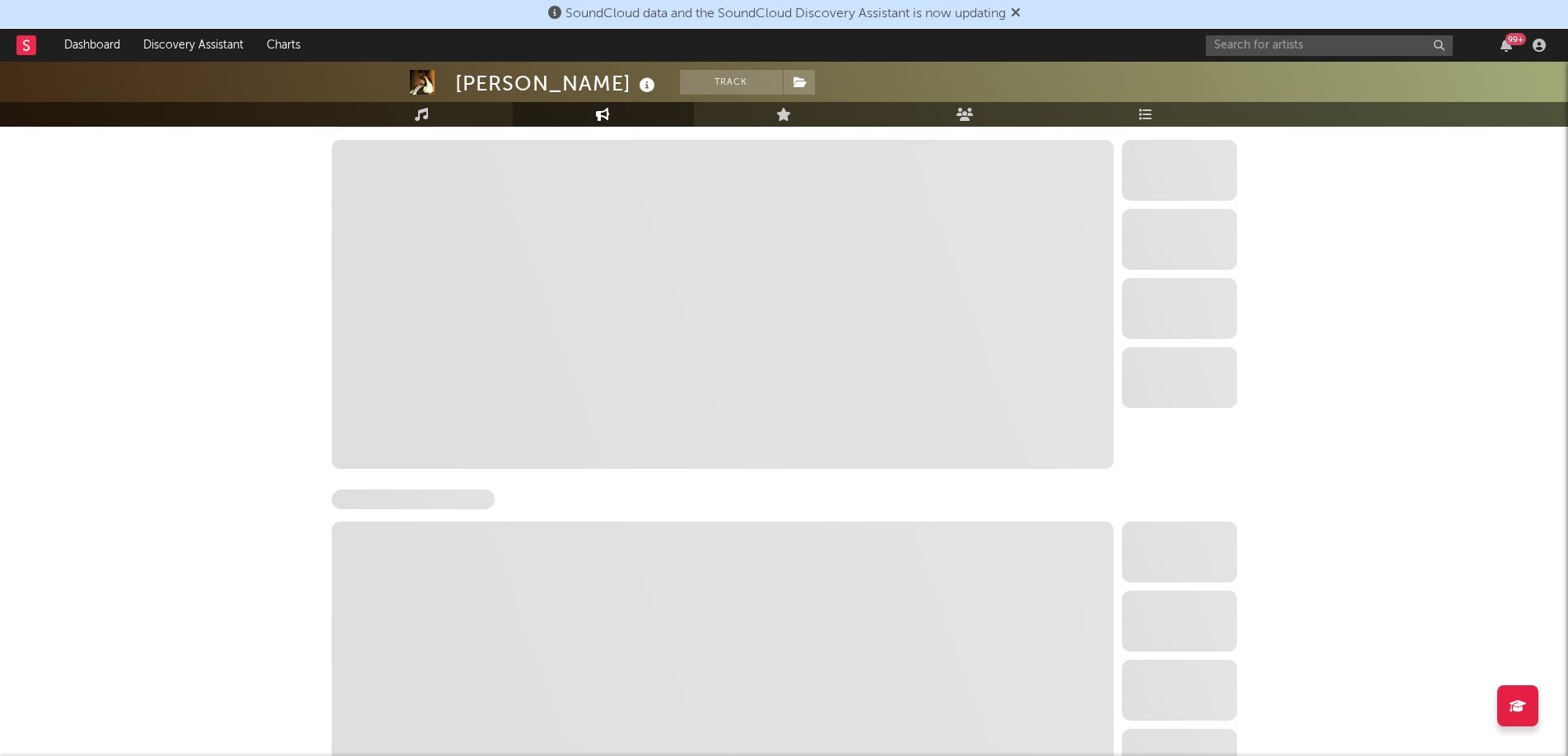
select select "6m"
select select "1w"
